Goal: Task Accomplishment & Management: Manage account settings

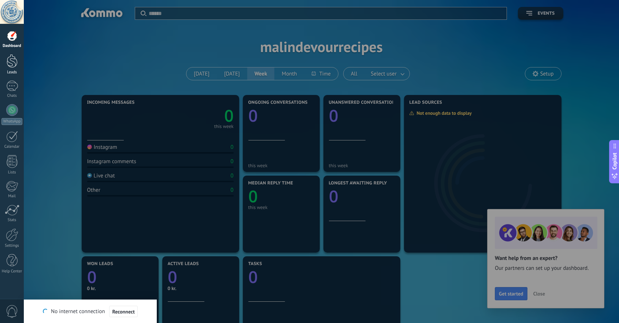
click at [11, 60] on div at bounding box center [12, 61] width 11 height 14
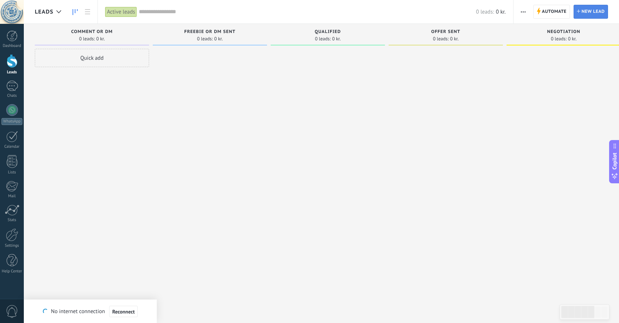
click at [594, 11] on span "New lead" at bounding box center [593, 11] width 23 height 13
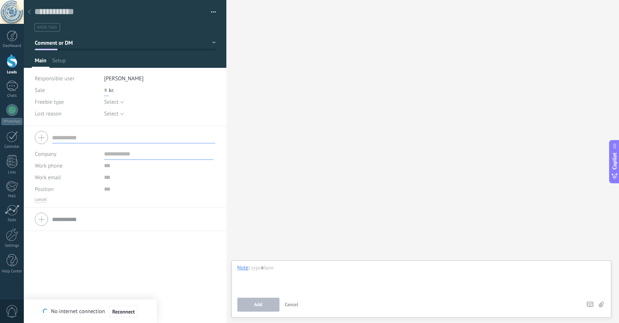
click at [106, 91] on input "text" at bounding box center [106, 90] width 5 height 12
type input "*"
click at [114, 102] on span "Select" at bounding box center [111, 102] width 14 height 7
click at [80, 102] on div "Freebie type" at bounding box center [67, 102] width 64 height 12
click at [40, 139] on div at bounding box center [125, 137] width 181 height 18
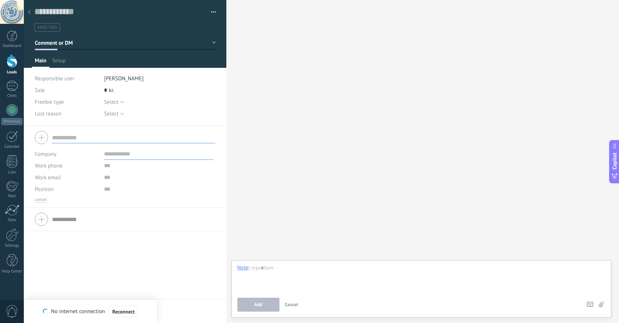
click at [53, 139] on input "text" at bounding box center [133, 138] width 163 height 12
type input "**********"
click at [114, 155] on input "text" at bounding box center [159, 154] width 110 height 12
drag, startPoint x: 133, startPoint y: 155, endPoint x: 125, endPoint y: 155, distance: 8.4
click at [125, 155] on input "**********" at bounding box center [159, 154] width 110 height 12
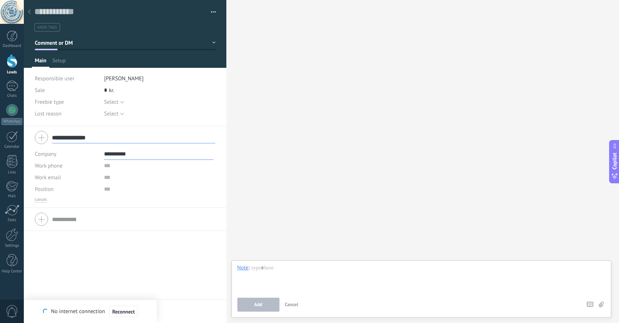
type input "**********"
click at [126, 182] on input "text" at bounding box center [159, 178] width 110 height 12
click at [41, 220] on div "**********" at bounding box center [125, 219] width 181 height 18
click at [119, 315] on button "Reconnect" at bounding box center [123, 312] width 28 height 12
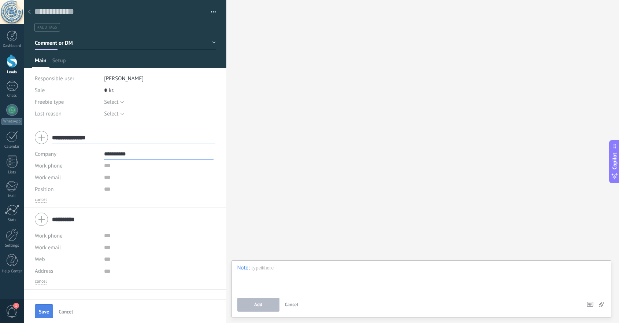
click at [43, 315] on button "Save" at bounding box center [44, 311] width 18 height 14
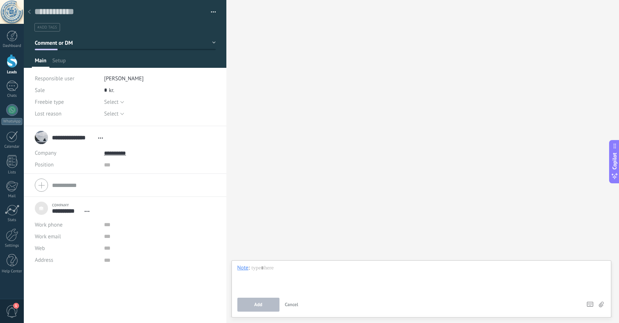
scroll to position [7, 0]
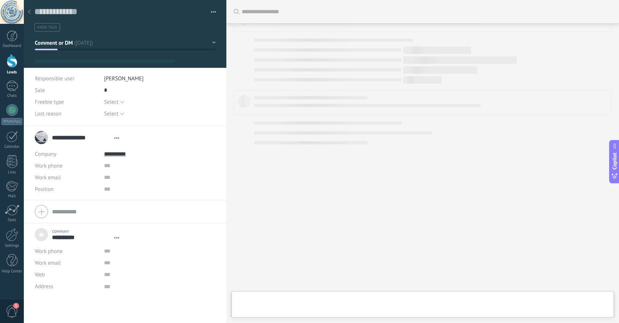
type textarea "***"
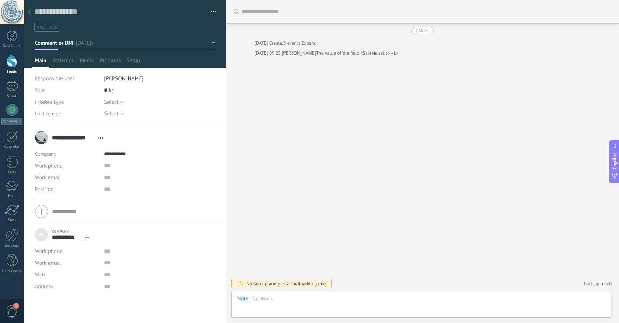
scroll to position [7, 0]
click at [87, 61] on span "Media" at bounding box center [87, 62] width 14 height 11
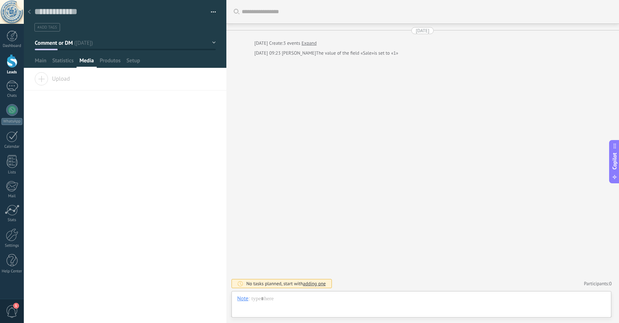
click at [43, 79] on span "Upload" at bounding box center [52, 77] width 36 height 10
click at [0, 0] on input "Upload" at bounding box center [0, 0] width 0 height 0
click at [115, 60] on span "Produtos" at bounding box center [110, 62] width 21 height 11
click at [132, 60] on span "Setup" at bounding box center [133, 62] width 14 height 11
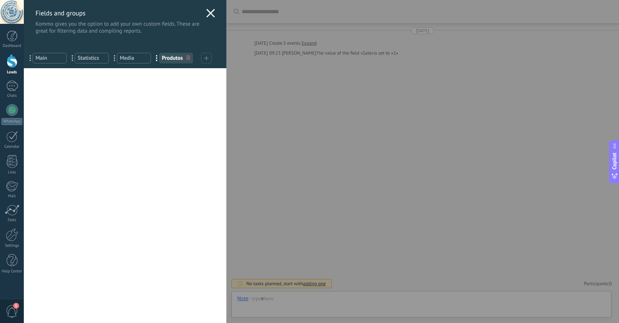
click at [207, 14] on use at bounding box center [210, 13] width 8 height 8
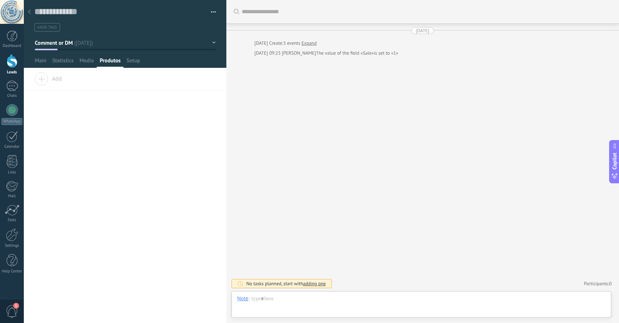
click at [49, 44] on span "Comment or DM" at bounding box center [54, 43] width 38 height 7
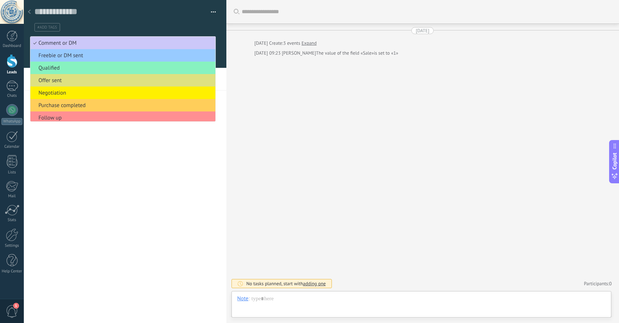
click at [117, 167] on div "**********" at bounding box center [125, 198] width 203 height 250
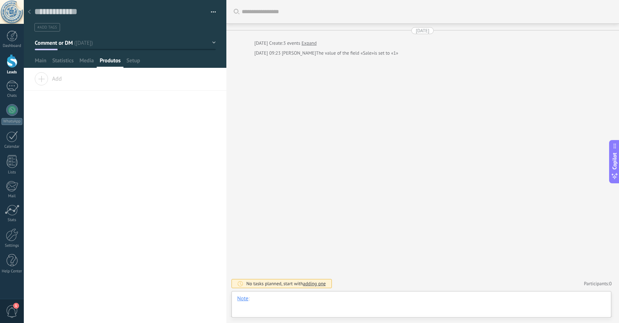
click at [273, 302] on div at bounding box center [422, 306] width 369 height 22
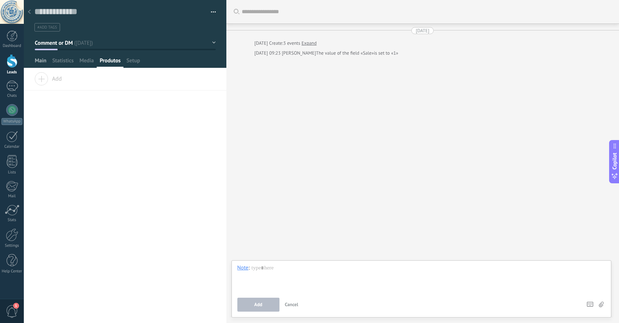
click at [41, 62] on span "Main" at bounding box center [41, 62] width 12 height 11
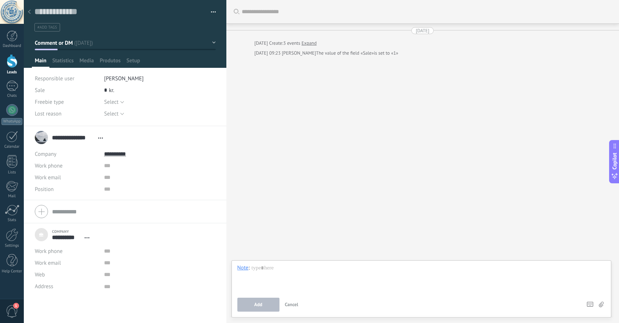
click at [41, 277] on span "Web" at bounding box center [40, 274] width 10 height 5
click at [209, 42] on button "Comment or DM" at bounding box center [125, 42] width 181 height 13
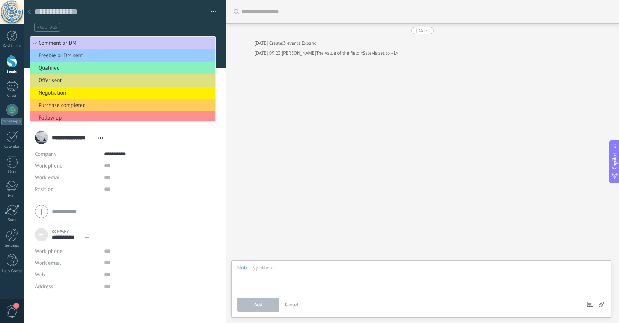
click at [192, 23] on ul "#add tags" at bounding box center [124, 27] width 180 height 10
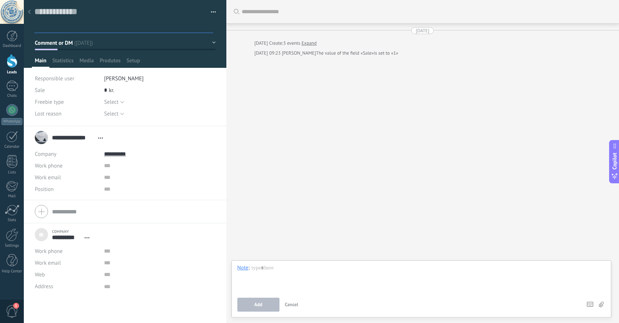
click at [13, 63] on div at bounding box center [12, 61] width 11 height 14
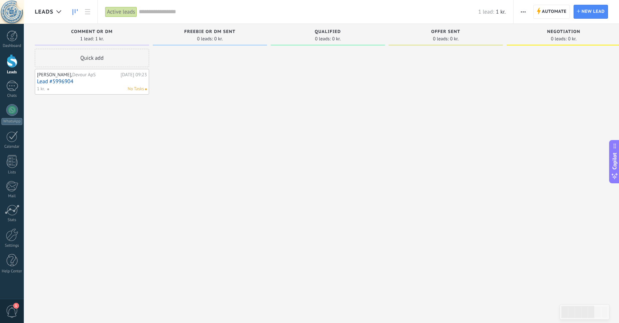
click at [99, 57] on div "Quick add" at bounding box center [92, 58] width 114 height 18
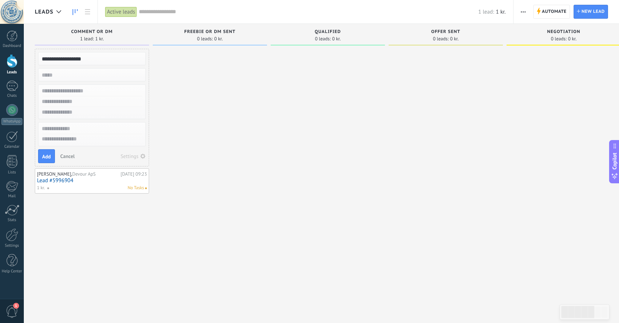
type input "**********"
click at [44, 76] on input "numeric" at bounding box center [91, 75] width 107 height 10
type input "*"
click at [102, 94] on input "text" at bounding box center [91, 91] width 107 height 11
drag, startPoint x: 80, startPoint y: 128, endPoint x: 72, endPoint y: 128, distance: 8.4
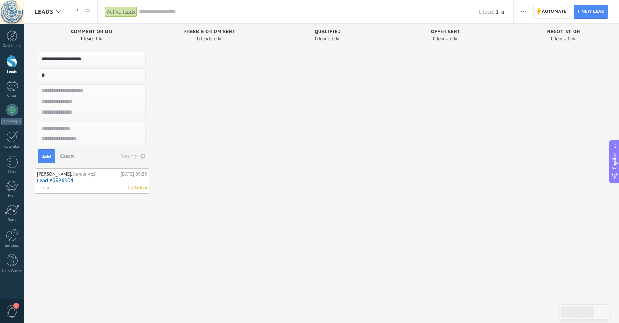
click at [72, 128] on input "text" at bounding box center [91, 129] width 107 height 11
type input "**********"
click at [122, 140] on li "Devour ApS" at bounding box center [91, 139] width 107 height 11
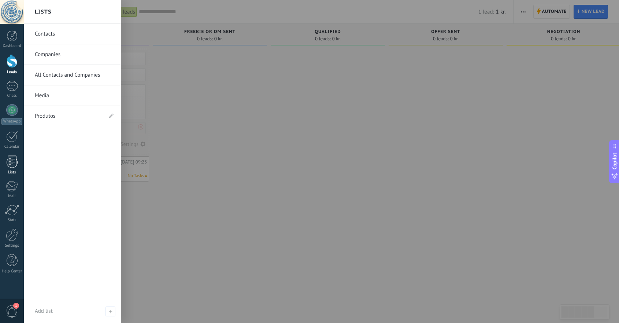
click at [12, 165] on div at bounding box center [12, 161] width 11 height 13
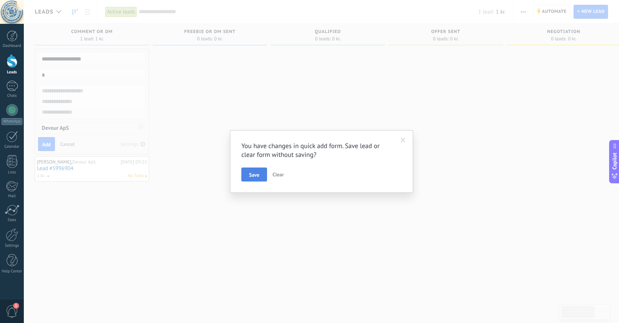
click at [254, 174] on span "Save" at bounding box center [254, 174] width 10 height 5
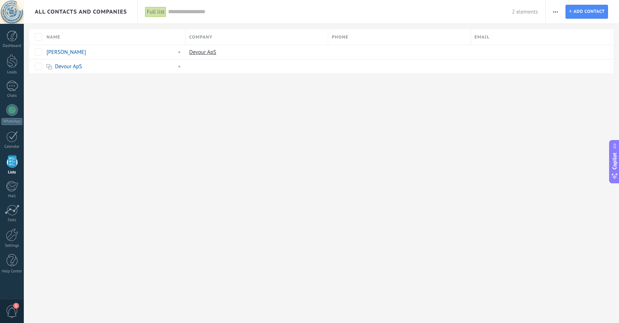
click at [154, 10] on div "Full list" at bounding box center [155, 12] width 21 height 11
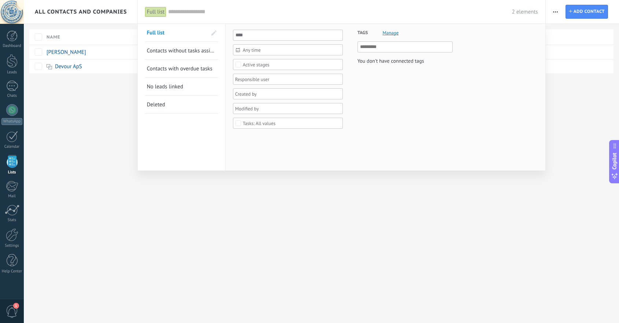
click at [93, 127] on div at bounding box center [309, 161] width 619 height 323
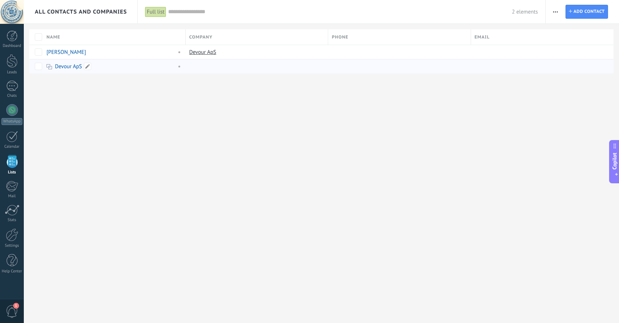
click at [68, 67] on link "Devour ApS" at bounding box center [68, 66] width 27 height 7
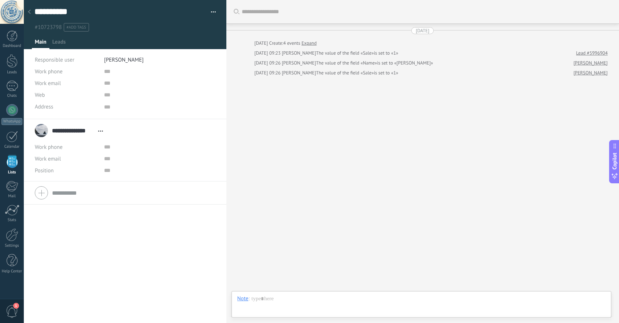
scroll to position [7, 0]
click at [29, 12] on icon at bounding box center [29, 12] width 3 height 4
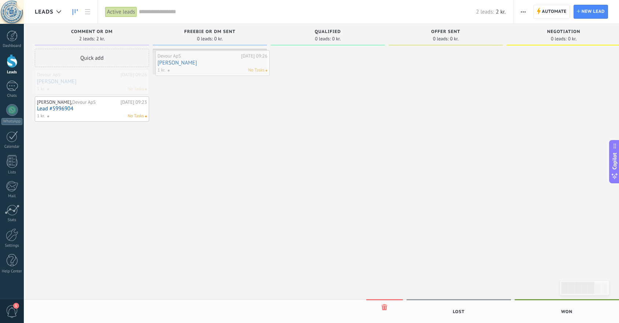
drag, startPoint x: 106, startPoint y: 85, endPoint x: 227, endPoint y: 66, distance: 122.1
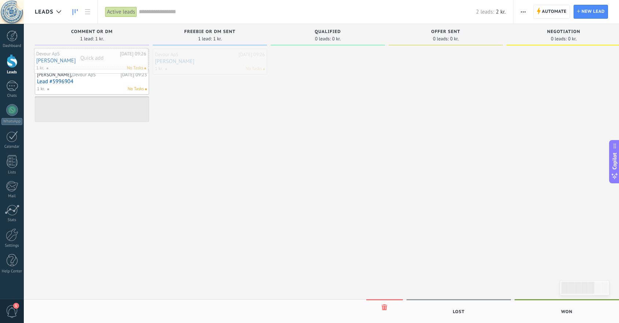
drag, startPoint x: 221, startPoint y: 64, endPoint x: 102, endPoint y: 62, distance: 118.8
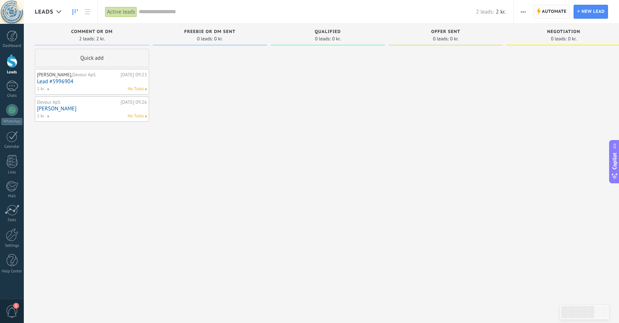
click at [556, 14] on span "Automate" at bounding box center [554, 11] width 25 height 13
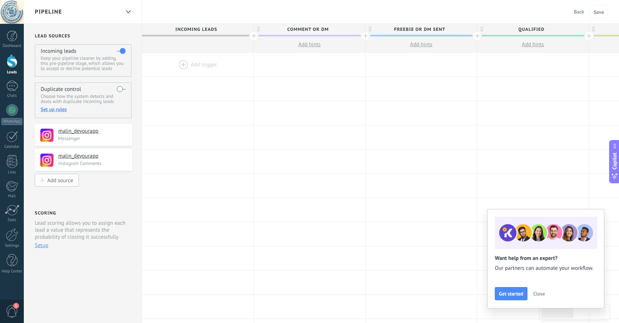
click at [61, 181] on div "Add source" at bounding box center [60, 180] width 26 height 6
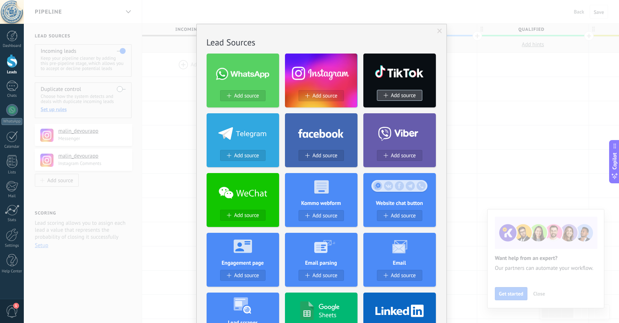
click at [399, 95] on span "Add source" at bounding box center [403, 95] width 25 height 6
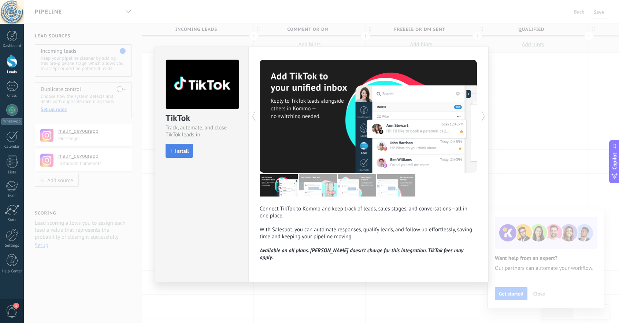
click at [179, 152] on span "Install" at bounding box center [182, 150] width 14 height 5
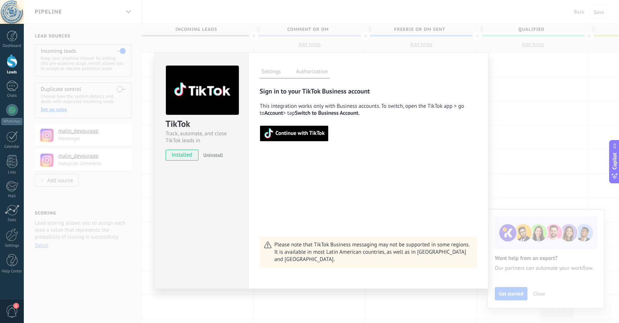
click at [294, 132] on span "Continue with TikTok" at bounding box center [300, 133] width 49 height 5
click at [304, 134] on span "Continue with TikTok" at bounding box center [300, 133] width 49 height 5
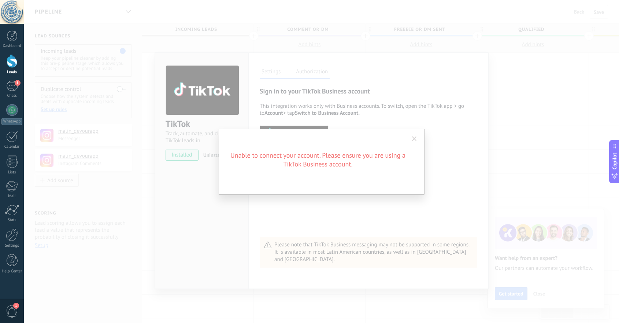
click at [414, 137] on span at bounding box center [414, 138] width 5 height 5
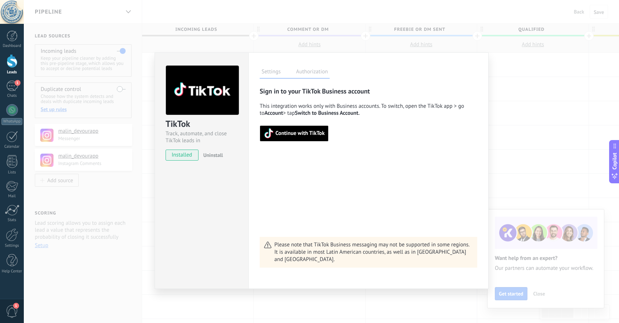
click at [362, 190] on div "Sign in to your TikTok Business account This integration works only with Busine…" at bounding box center [369, 177] width 218 height 181
click at [74, 271] on div "TikTok Track, automate, and close TikTok leads in Kommo installed Uninstall Set…" at bounding box center [322, 161] width 596 height 323
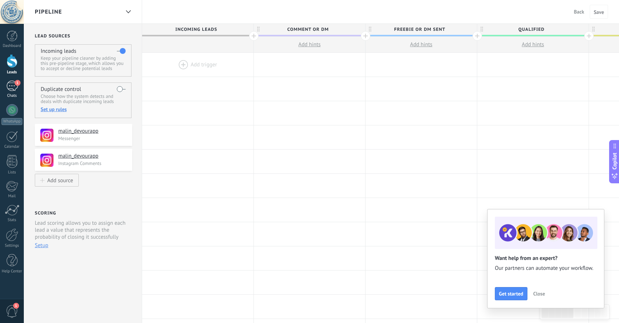
click at [13, 85] on div "1" at bounding box center [12, 86] width 12 height 11
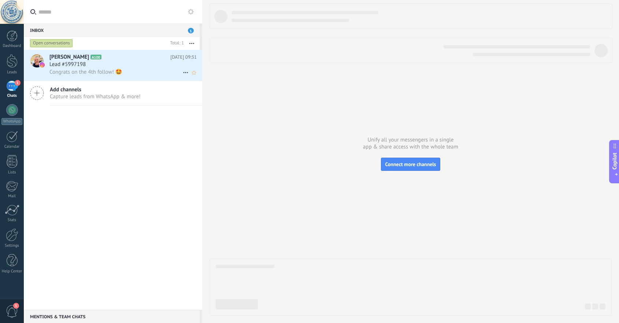
click at [142, 64] on div "Lead #5997198" at bounding box center [122, 64] width 147 height 7
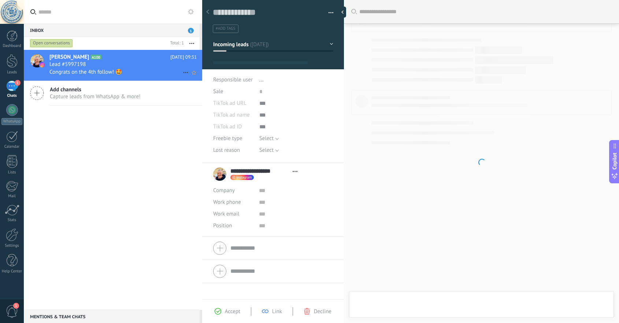
type textarea "**********"
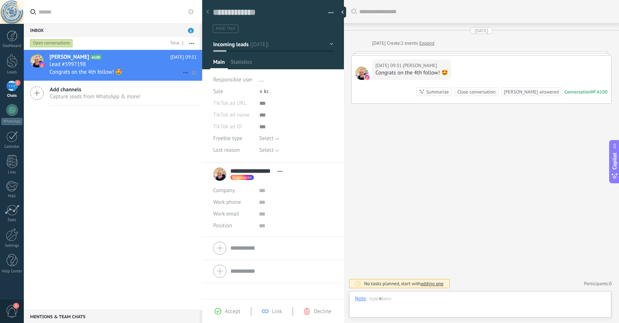
scroll to position [11, 0]
click at [439, 302] on div at bounding box center [480, 306] width 251 height 22
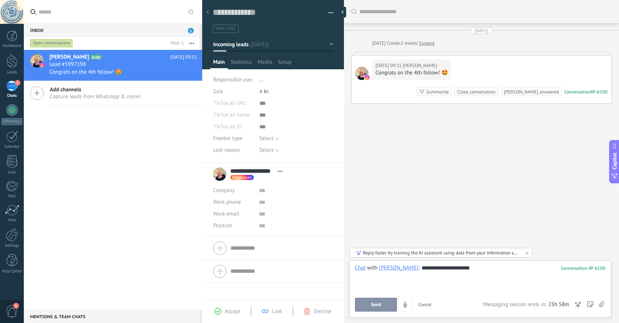
click at [366, 304] on button "Send" at bounding box center [376, 305] width 42 height 14
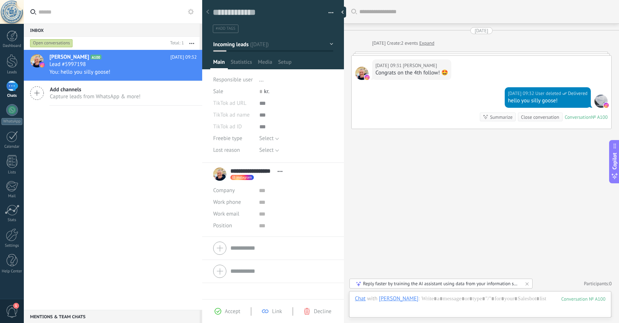
click at [93, 146] on div "[PERSON_NAME] A100 [DATE] 09:32 Lead #5997198 You: hello you silly goose! Add c…" at bounding box center [113, 180] width 179 height 260
click at [487, 208] on div "Search Load more [DATE] [DATE] Create: 2 events Expand [DATE] 09:31 [PERSON_NAM…" at bounding box center [481, 161] width 275 height 323
click at [13, 59] on div at bounding box center [12, 61] width 11 height 14
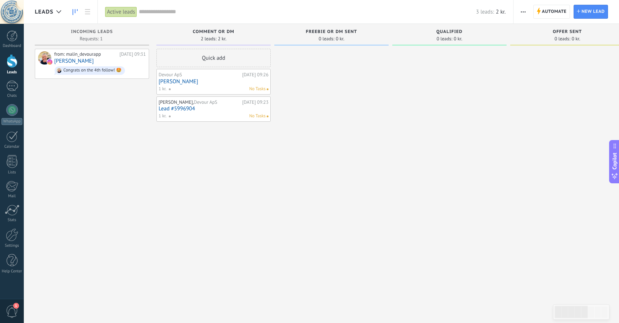
click at [196, 80] on link "[PERSON_NAME]" at bounding box center [214, 81] width 110 height 6
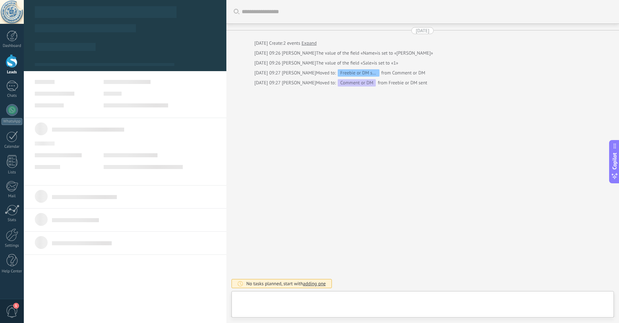
scroll to position [7, 0]
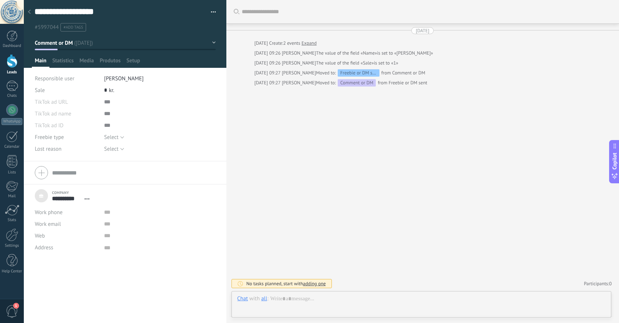
click at [14, 61] on div at bounding box center [12, 61] width 11 height 14
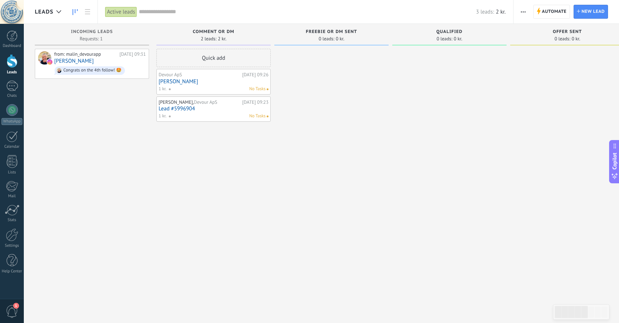
click at [207, 110] on link "Lead #5996904" at bounding box center [214, 109] width 110 height 6
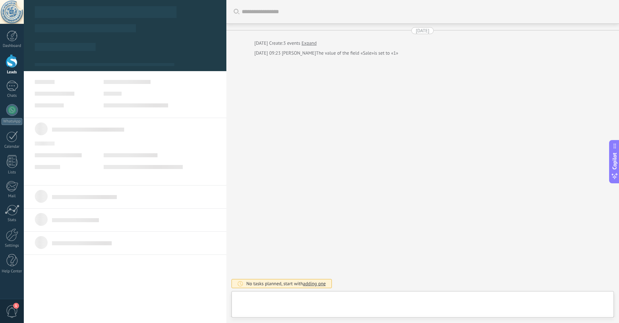
type textarea "***"
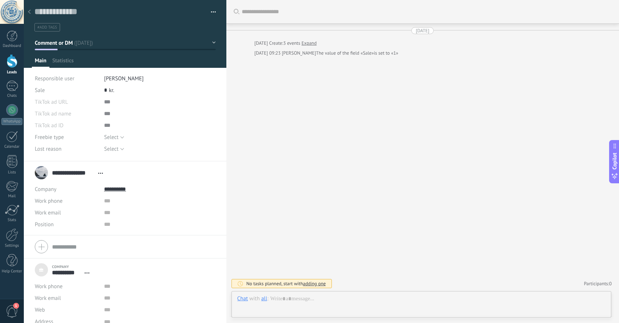
scroll to position [7, 0]
click at [284, 302] on div at bounding box center [422, 306] width 369 height 22
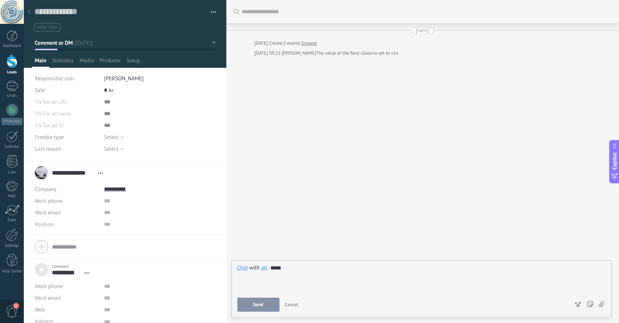
click at [262, 305] on span "Send" at bounding box center [258, 304] width 10 height 5
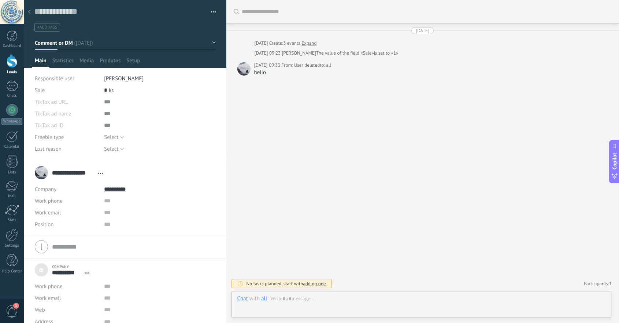
click at [14, 62] on div at bounding box center [12, 61] width 11 height 14
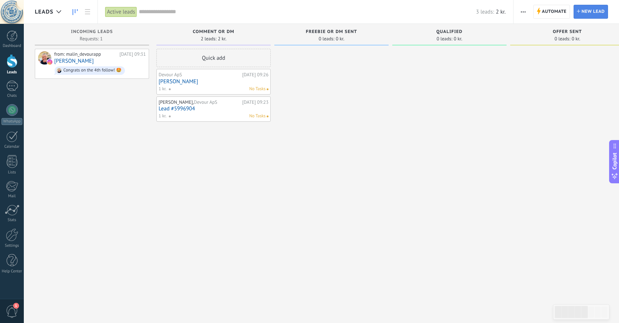
click at [589, 15] on span "New lead" at bounding box center [593, 11] width 23 height 13
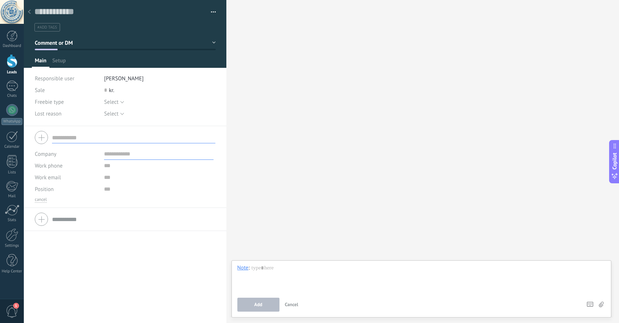
click at [146, 78] on li "[PERSON_NAME]" at bounding box center [159, 79] width 111 height 12
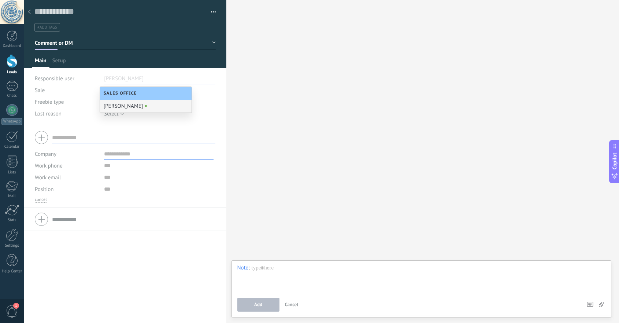
click at [135, 106] on div "[PERSON_NAME]" at bounding box center [146, 106] width 92 height 13
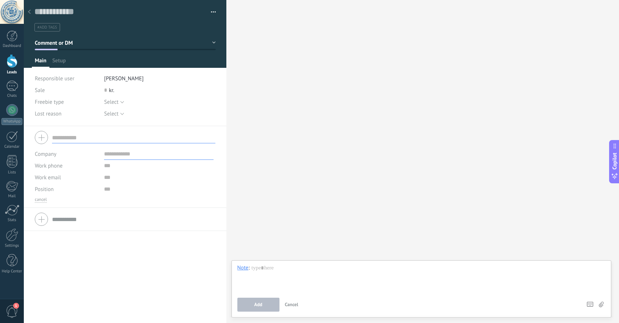
click at [69, 137] on input "text" at bounding box center [133, 138] width 163 height 12
type input "*********"
click at [41, 218] on div at bounding box center [125, 219] width 181 height 18
type input "*******"
click at [111, 253] on input "text" at bounding box center [159, 248] width 110 height 12
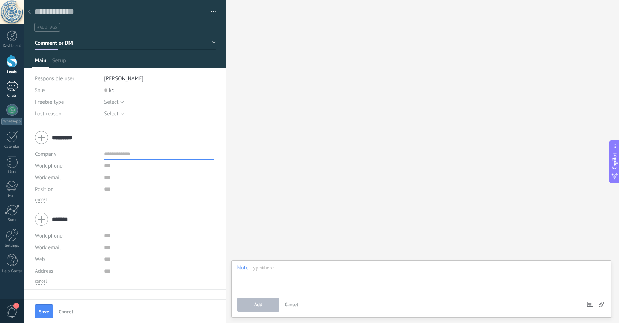
click at [10, 86] on div "1" at bounding box center [12, 86] width 12 height 11
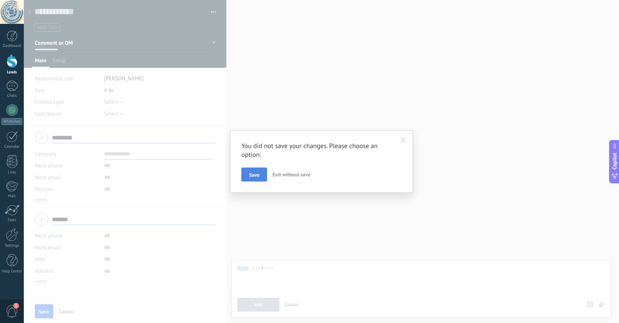
click at [257, 176] on span "Save" at bounding box center [254, 174] width 10 height 5
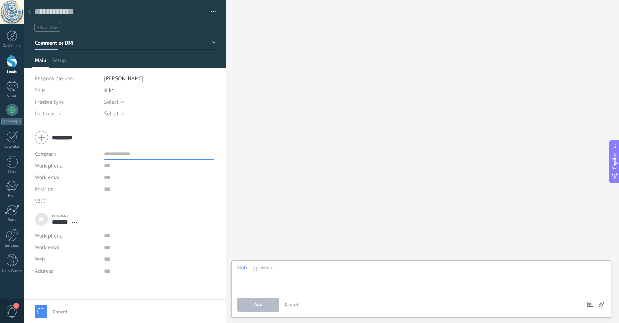
type textarea "***"
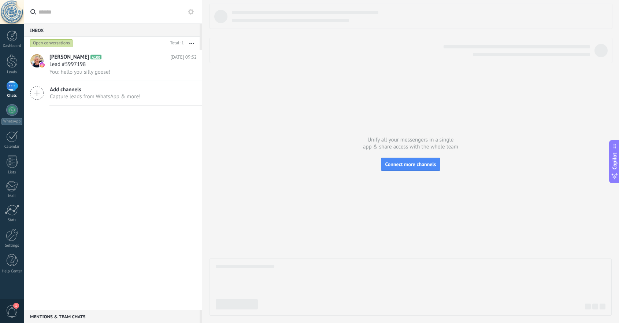
click at [38, 92] on icon at bounding box center [37, 93] width 14 height 14
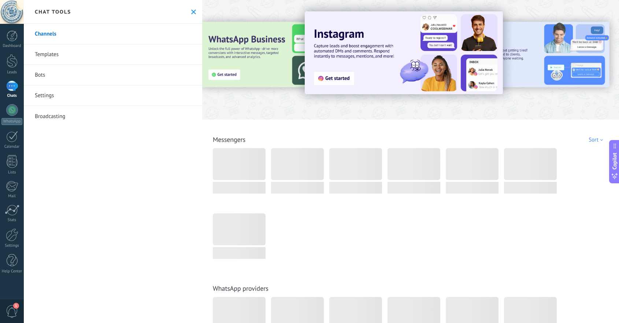
click at [70, 34] on link "Channels" at bounding box center [113, 34] width 179 height 21
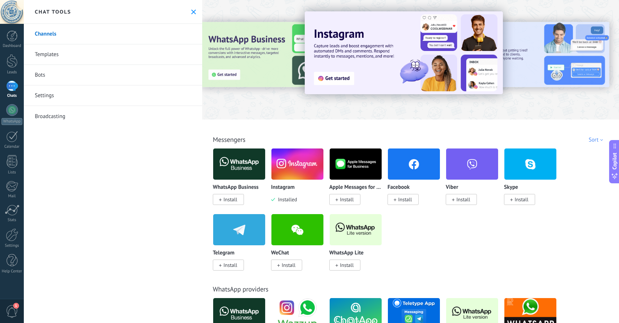
click at [370, 60] on img at bounding box center [404, 52] width 198 height 83
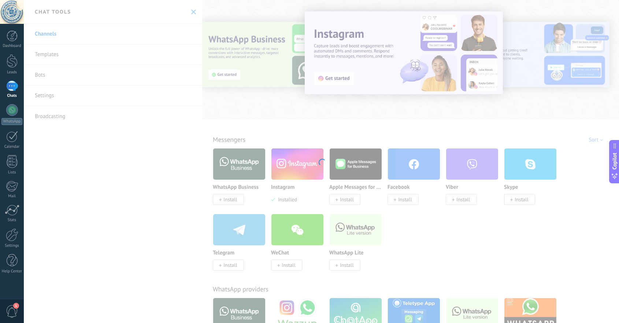
click at [343, 75] on div "Instagram Grab Instagram leads and keep the chat going without leaving Kommo In…" at bounding box center [322, 161] width 596 height 323
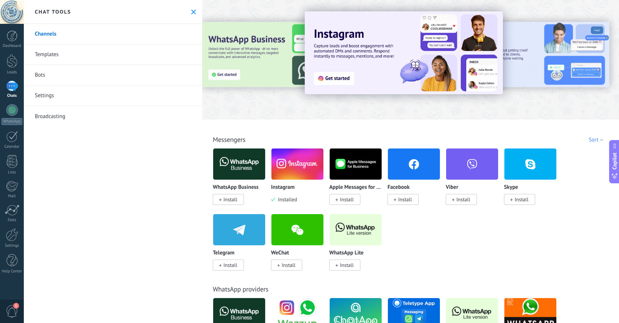
click at [333, 78] on img at bounding box center [404, 52] width 198 height 83
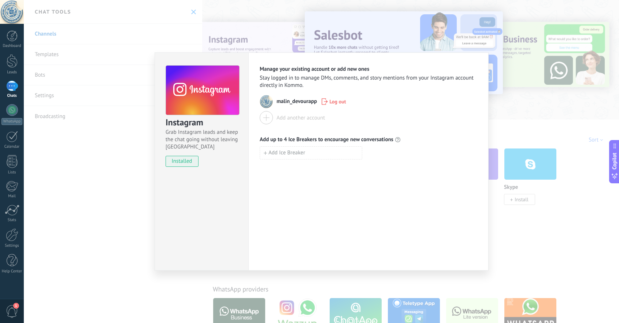
click at [268, 117] on div at bounding box center [266, 117] width 13 height 13
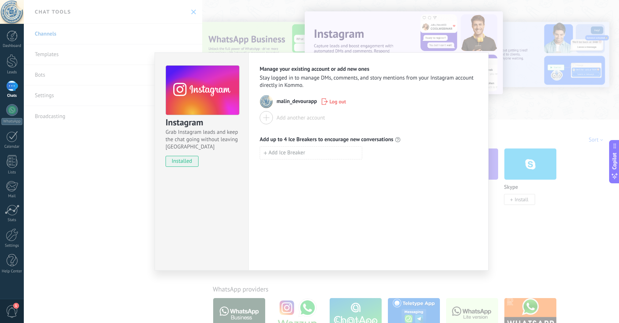
click at [265, 115] on div at bounding box center [266, 117] width 13 height 13
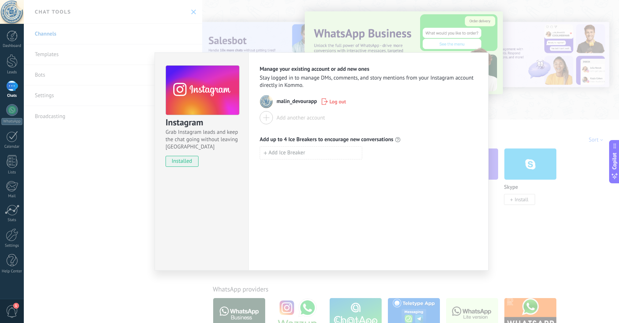
click at [108, 183] on div "Instagram Grab Instagram leads and keep the chat going without leaving [PERSON_…" at bounding box center [322, 161] width 596 height 323
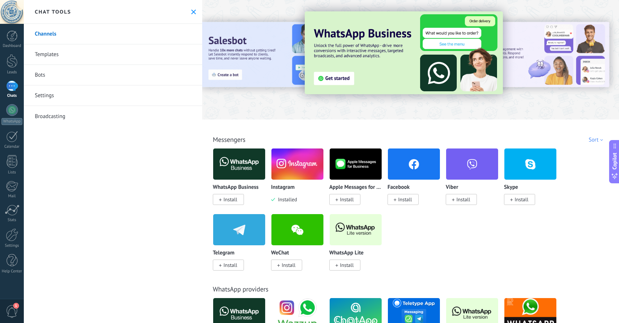
click at [358, 122] on div "All Inbox AI solutions Automations Lead sources Installed My submissions Sort T…" at bounding box center [411, 131] width 413 height 24
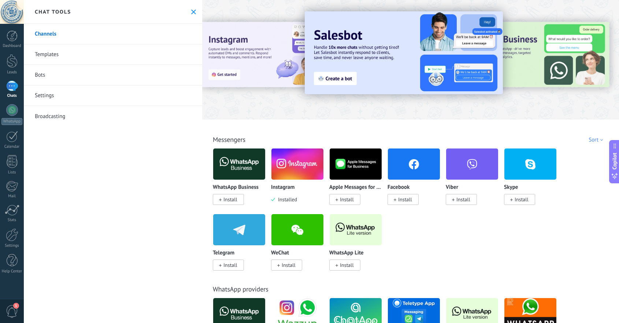
click at [132, 34] on link "Channels" at bounding box center [113, 34] width 179 height 21
